Goal: Information Seeking & Learning: Find specific page/section

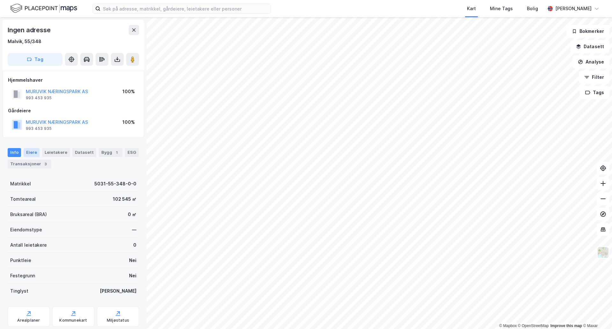
click at [32, 148] on div "Eiere" at bounding box center [32, 152] width 16 height 9
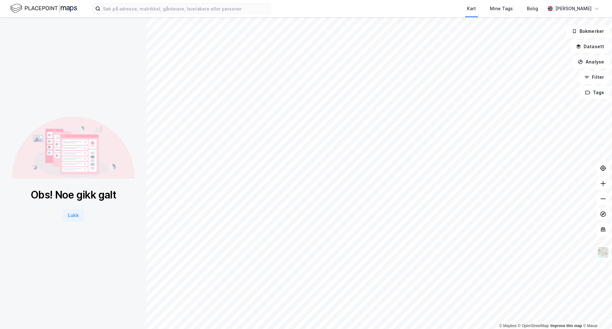
click at [140, 135] on div "© Mapbox © OpenStreetMap Improve this map © Maxar Obs! [PERSON_NAME] gikk galt …" at bounding box center [306, 173] width 612 height 312
click at [375, 328] on html "Kart Mine Tags [PERSON_NAME] [PERSON_NAME] © Mapbox © OpenStreetMap Improve thi…" at bounding box center [306, 164] width 612 height 329
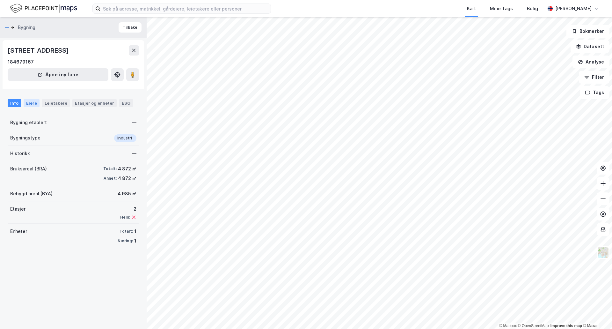
click at [32, 103] on div "Eiere" at bounding box center [32, 103] width 16 height 8
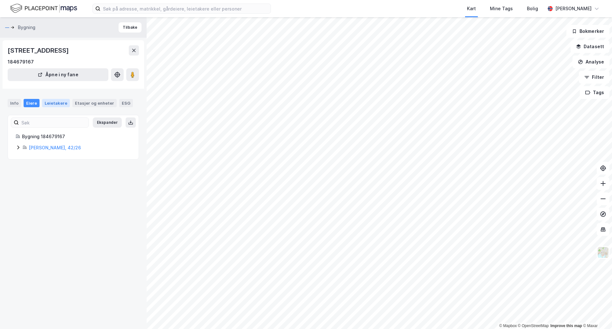
click at [51, 105] on div "Leietakere" at bounding box center [56, 103] width 28 height 8
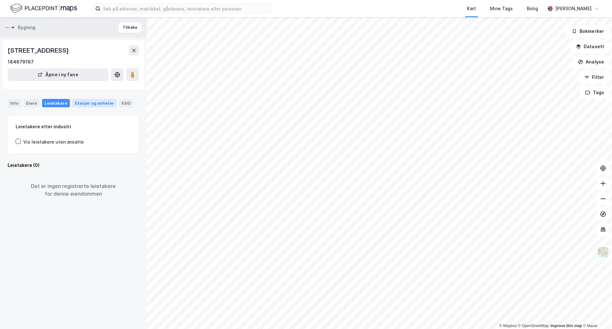
click at [82, 105] on div "Etasjer og enheter" at bounding box center [94, 103] width 39 height 6
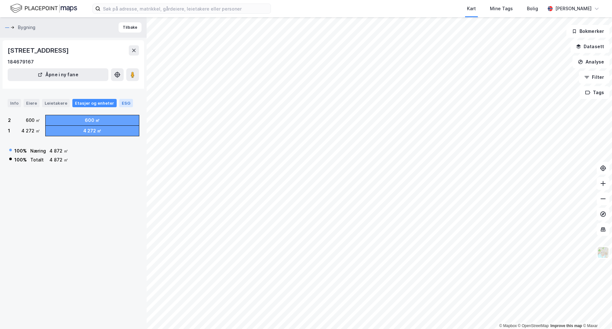
click at [122, 101] on div "ESG" at bounding box center [126, 103] width 14 height 8
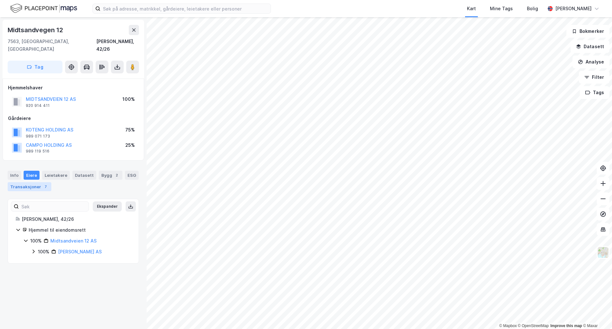
click at [37, 182] on div "Transaksjoner 7" at bounding box center [30, 186] width 44 height 9
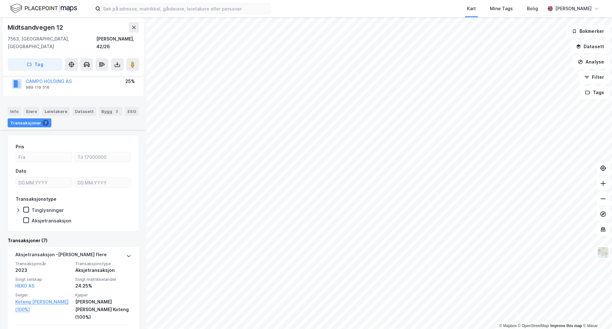
scroll to position [191, 0]
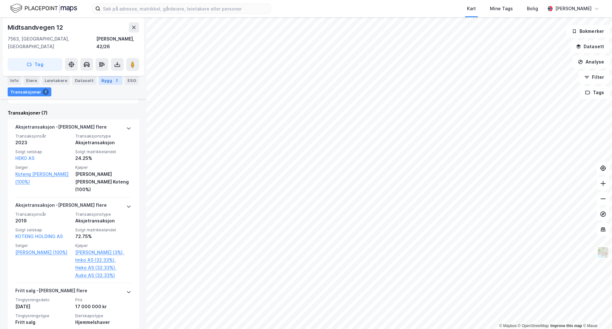
click at [103, 79] on div "Bygg 2" at bounding box center [111, 80] width 24 height 9
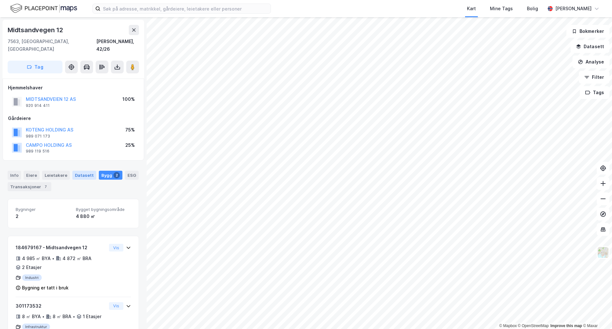
click at [84, 171] on div "Datasett" at bounding box center [84, 175] width 24 height 9
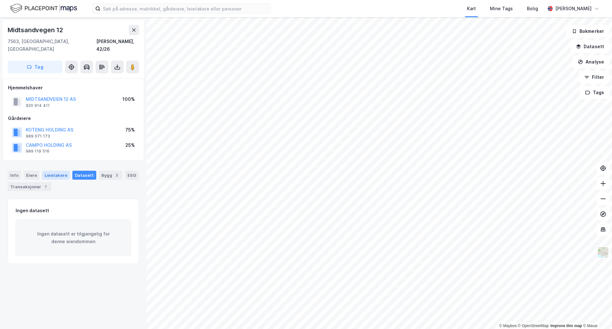
click at [57, 171] on div "Leietakere" at bounding box center [56, 175] width 28 height 9
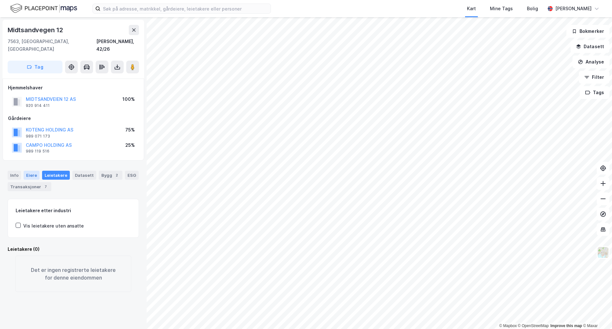
click at [26, 171] on div "Eiere" at bounding box center [32, 175] width 16 height 9
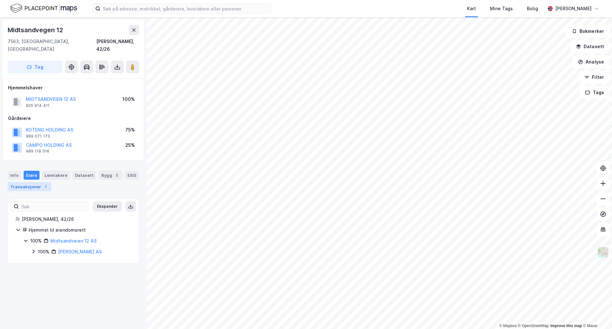
click at [32, 182] on div "Transaksjoner 7" at bounding box center [30, 186] width 44 height 9
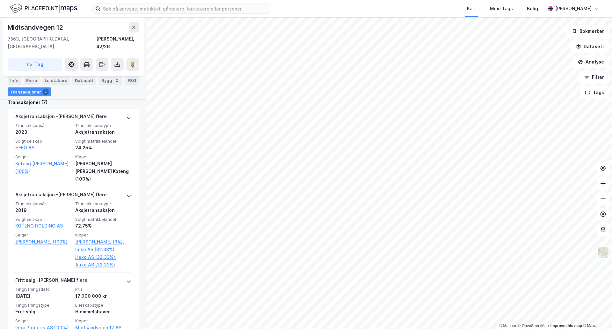
scroll to position [142, 0]
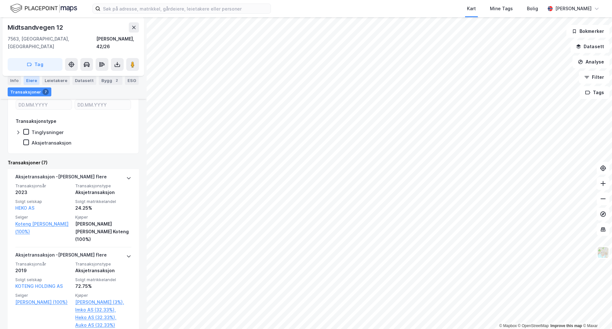
click at [28, 81] on div "Eiere" at bounding box center [32, 80] width 16 height 9
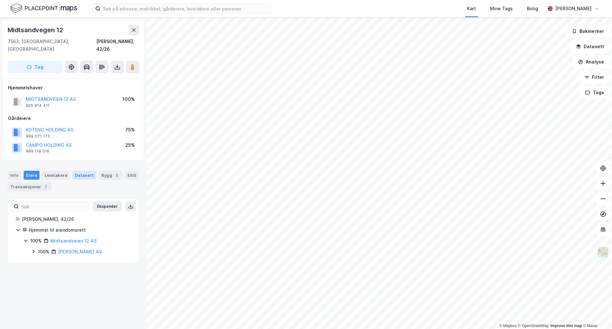
click at [91, 171] on div "Datasett" at bounding box center [84, 175] width 24 height 9
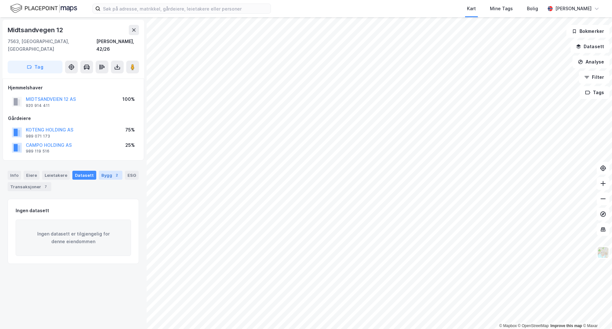
click at [104, 171] on div "Bygg 2" at bounding box center [111, 175] width 24 height 9
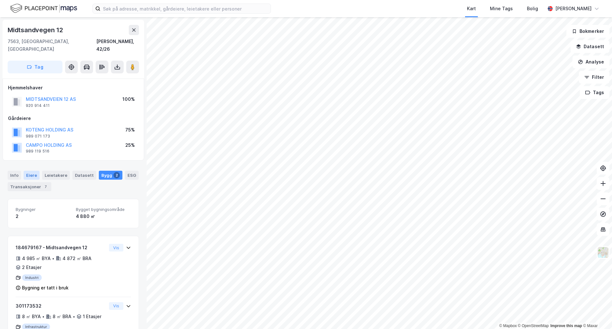
click at [31, 171] on div "Eiere" at bounding box center [32, 175] width 16 height 9
